Goal: Task Accomplishment & Management: Complete application form

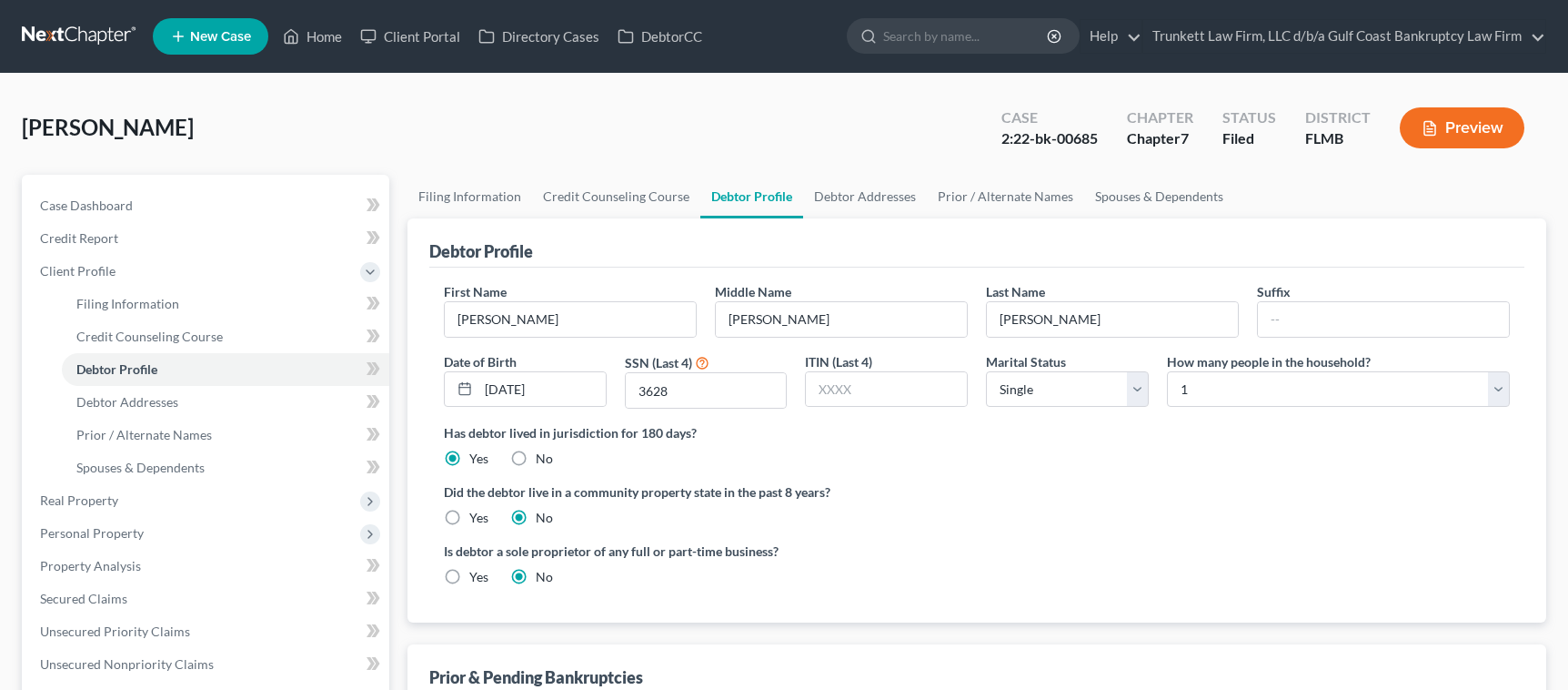
select select "0"
click at [328, 35] on link "Home" at bounding box center [312, 36] width 77 height 32
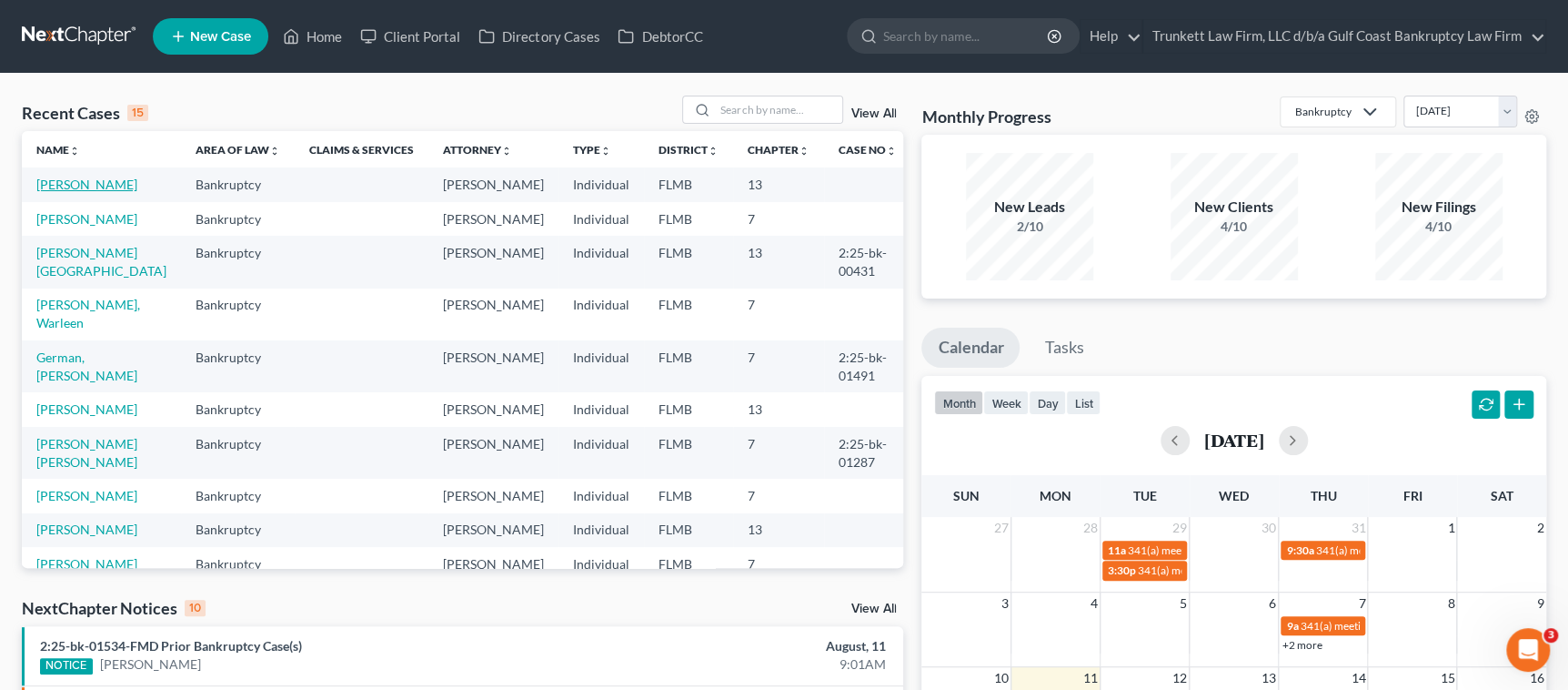
click at [107, 188] on link "[PERSON_NAME]" at bounding box center [87, 184] width 101 height 15
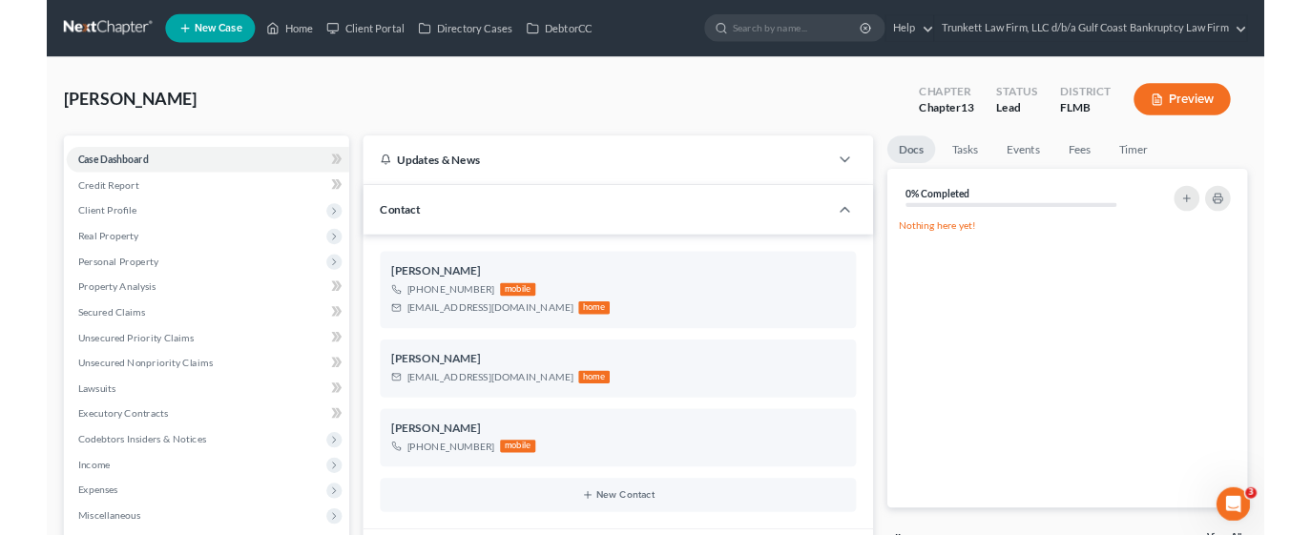
scroll to position [484, 0]
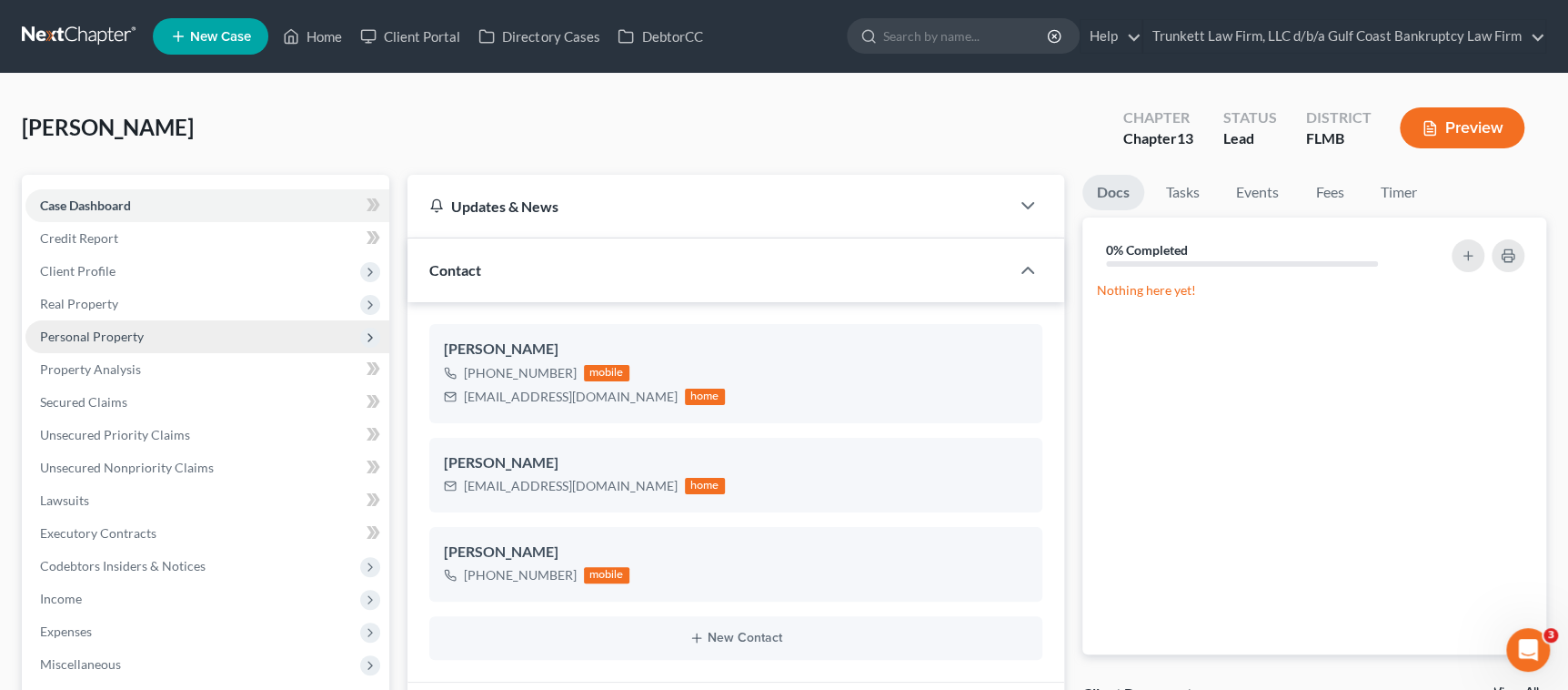
click at [103, 323] on span "Personal Property" at bounding box center [208, 337] width 364 height 32
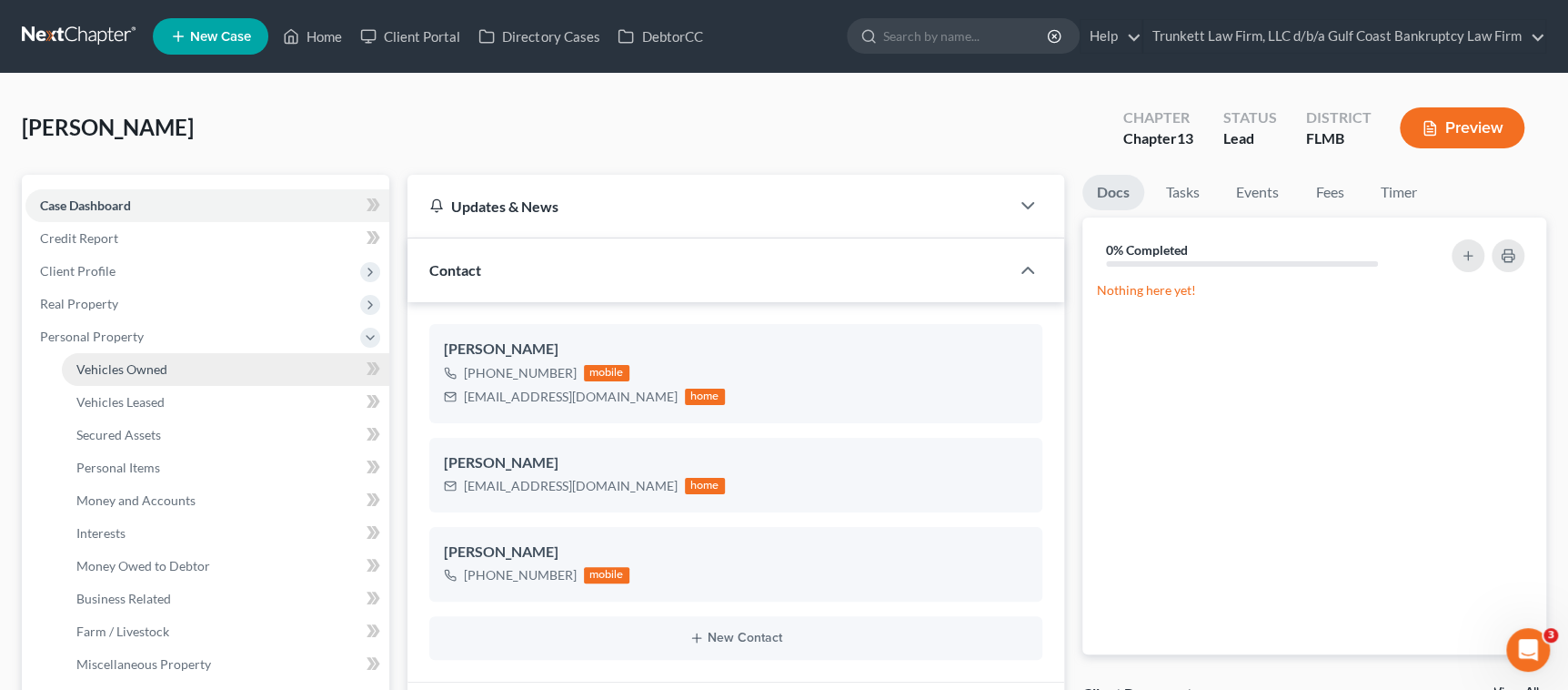
click at [107, 362] on span "Vehicles Owned" at bounding box center [121, 369] width 91 height 15
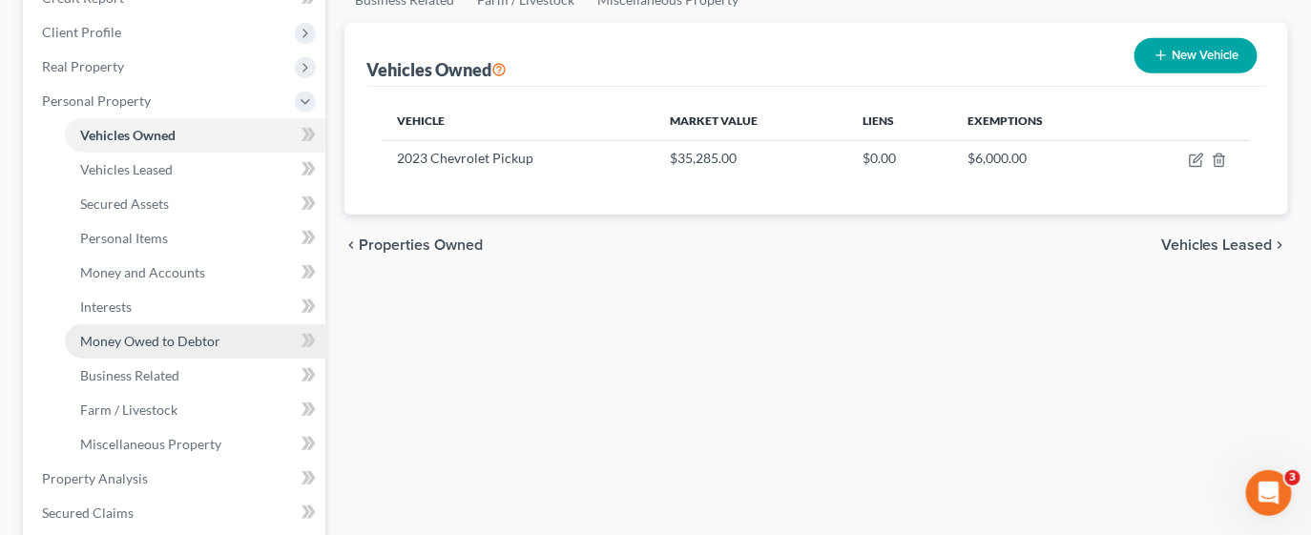
scroll to position [429, 0]
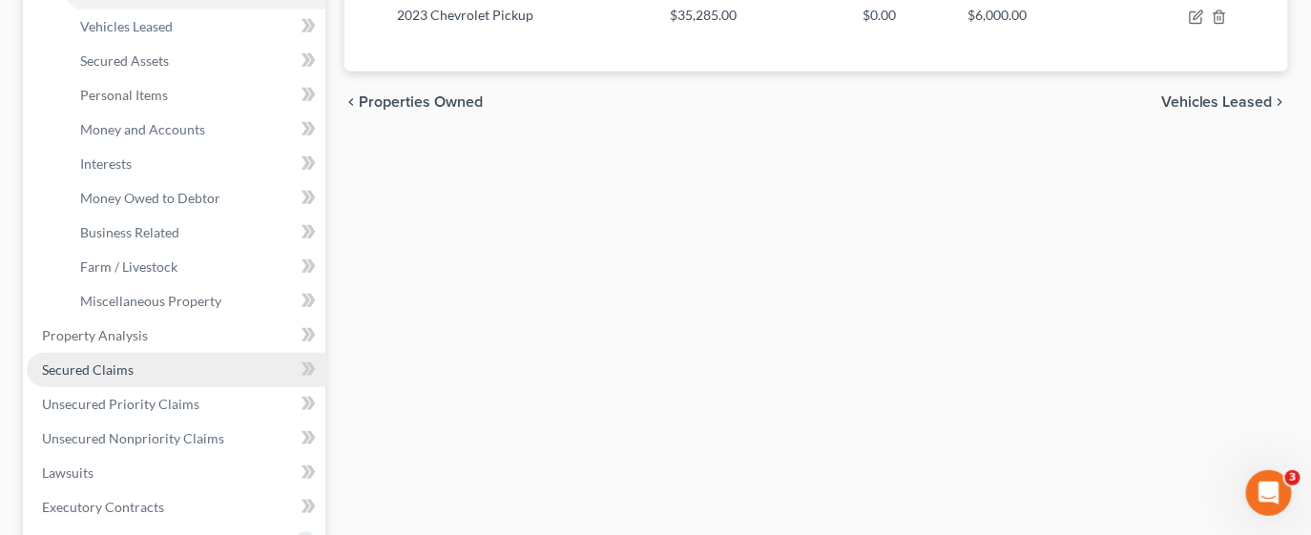
click at [143, 364] on link "Secured Claims" at bounding box center [176, 370] width 299 height 34
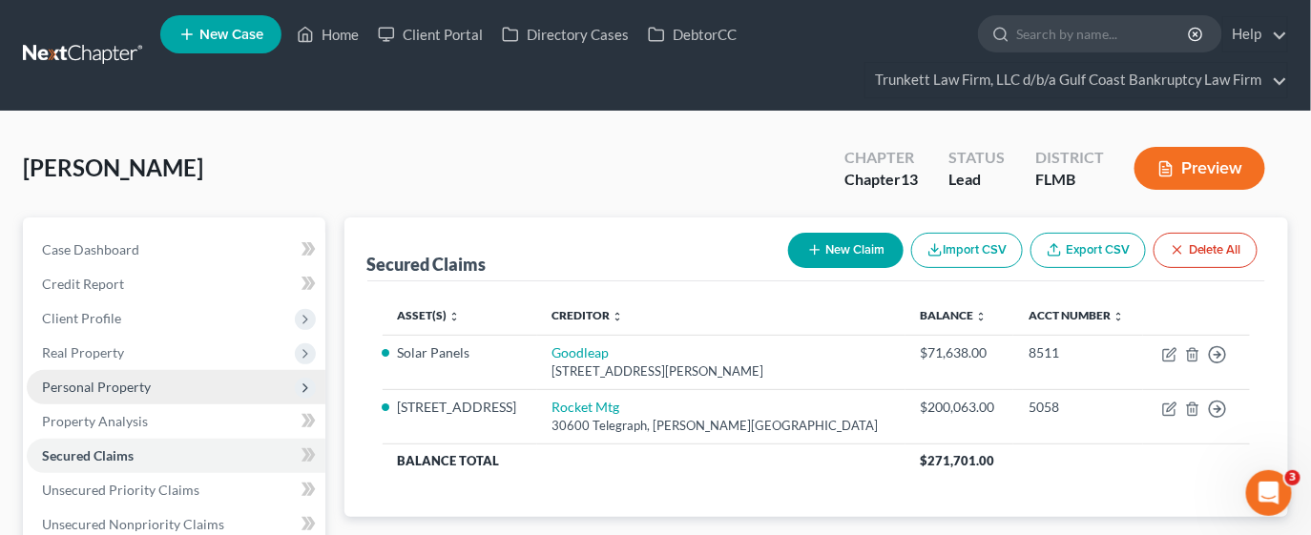
click at [116, 375] on span "Personal Property" at bounding box center [176, 387] width 299 height 34
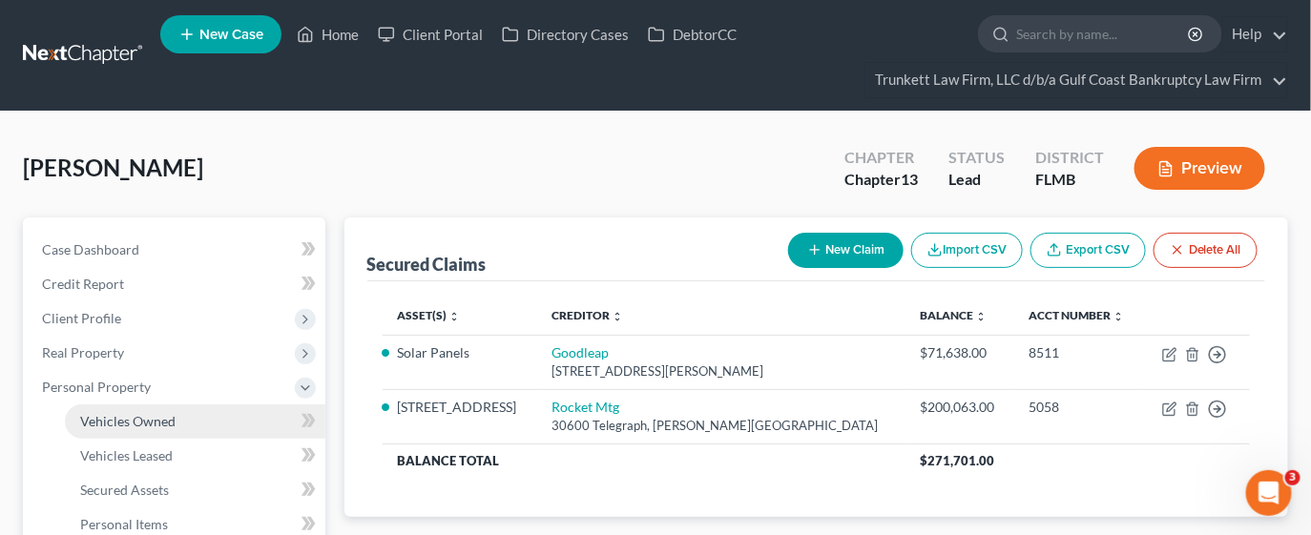
click at [155, 424] on span "Vehicles Owned" at bounding box center [127, 421] width 95 height 16
